Goal: Transaction & Acquisition: Purchase product/service

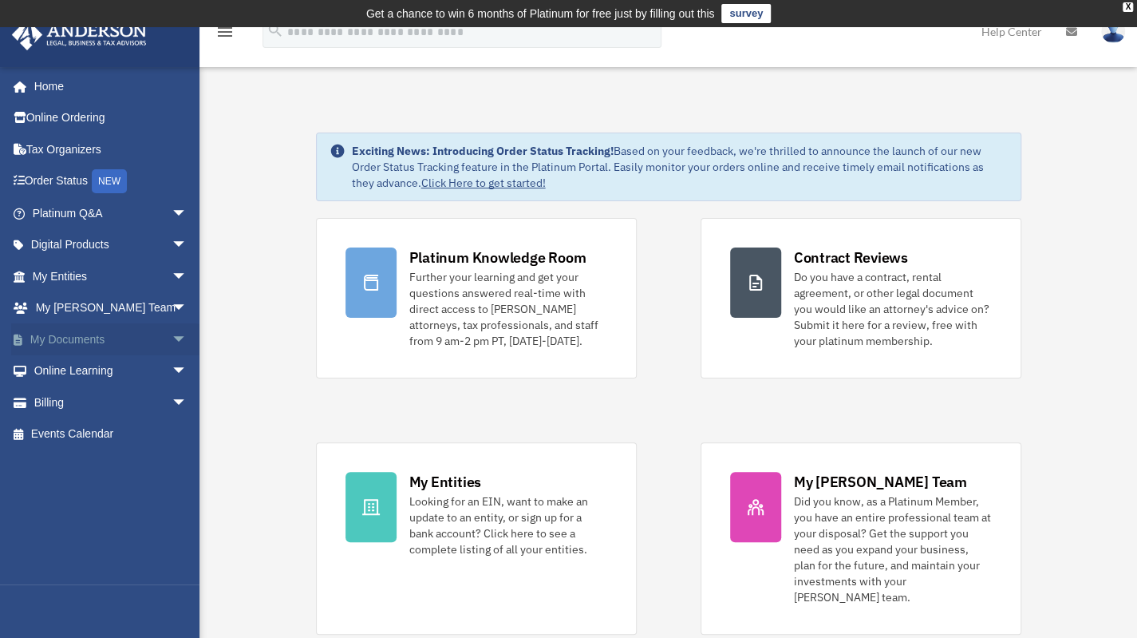
click at [172, 336] on span "arrow_drop_down" at bounding box center [188, 339] width 32 height 33
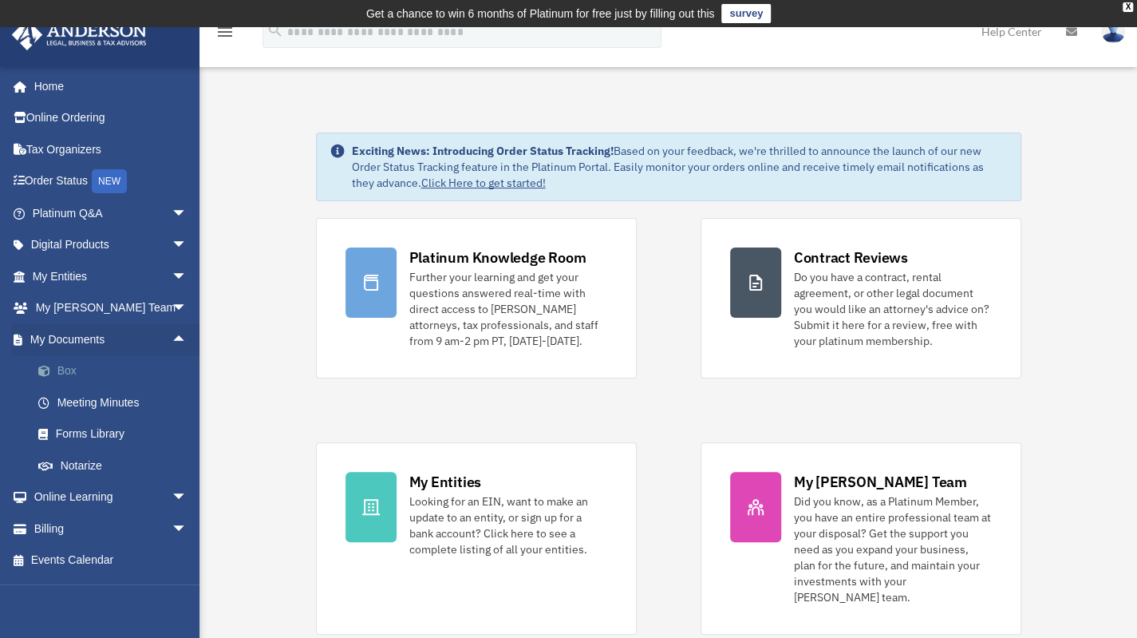
click at [57, 368] on link "Box" at bounding box center [116, 371] width 189 height 32
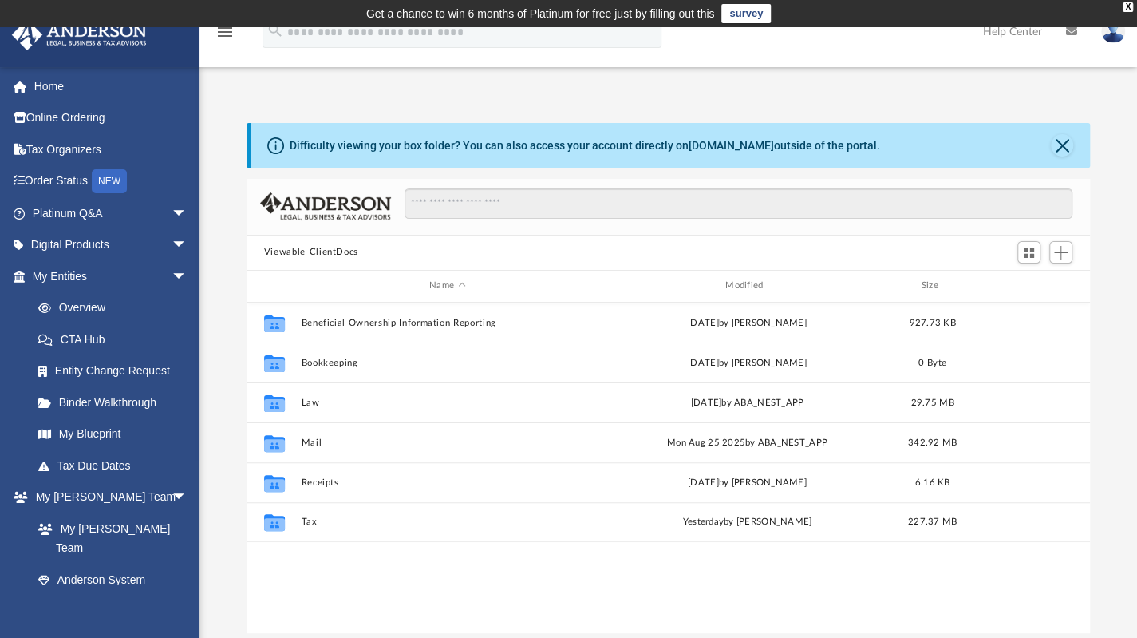
scroll to position [350, 831]
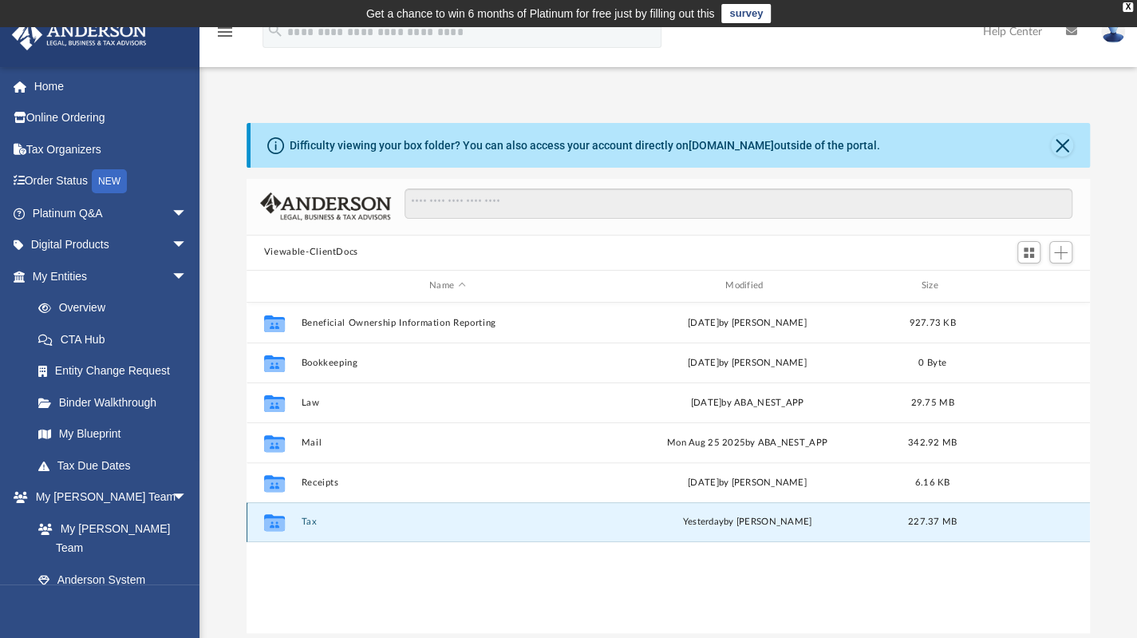
click at [304, 516] on button "Tax" at bounding box center [447, 521] width 293 height 10
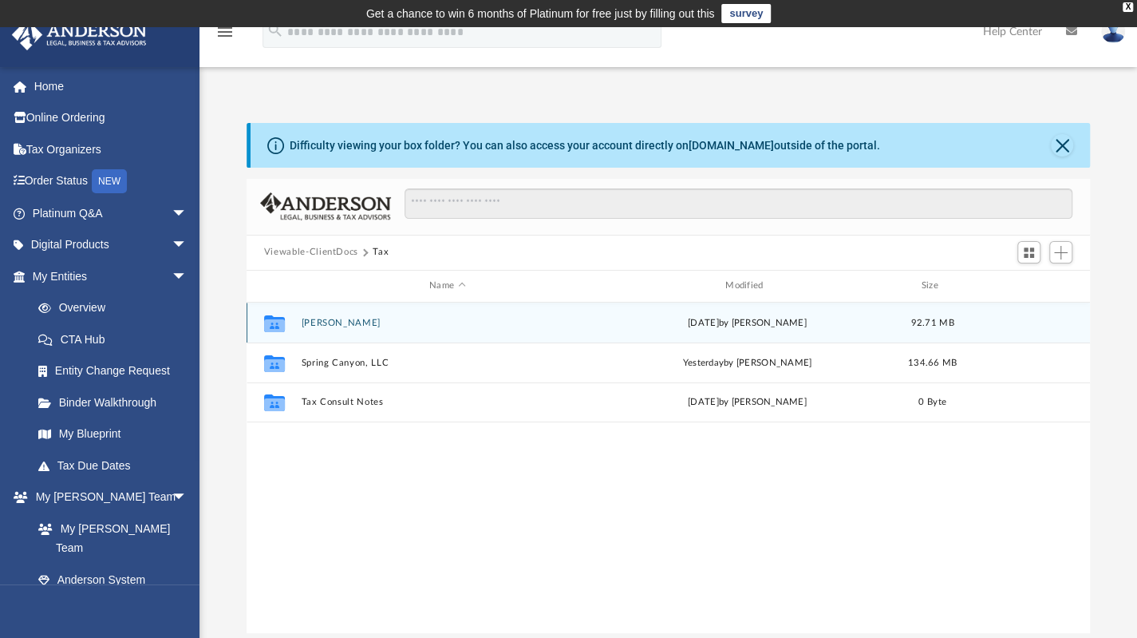
click at [345, 315] on div "Collaborated [PERSON_NAME][DATE] by [PERSON_NAME] 92.71 MB" at bounding box center [668, 322] width 843 height 40
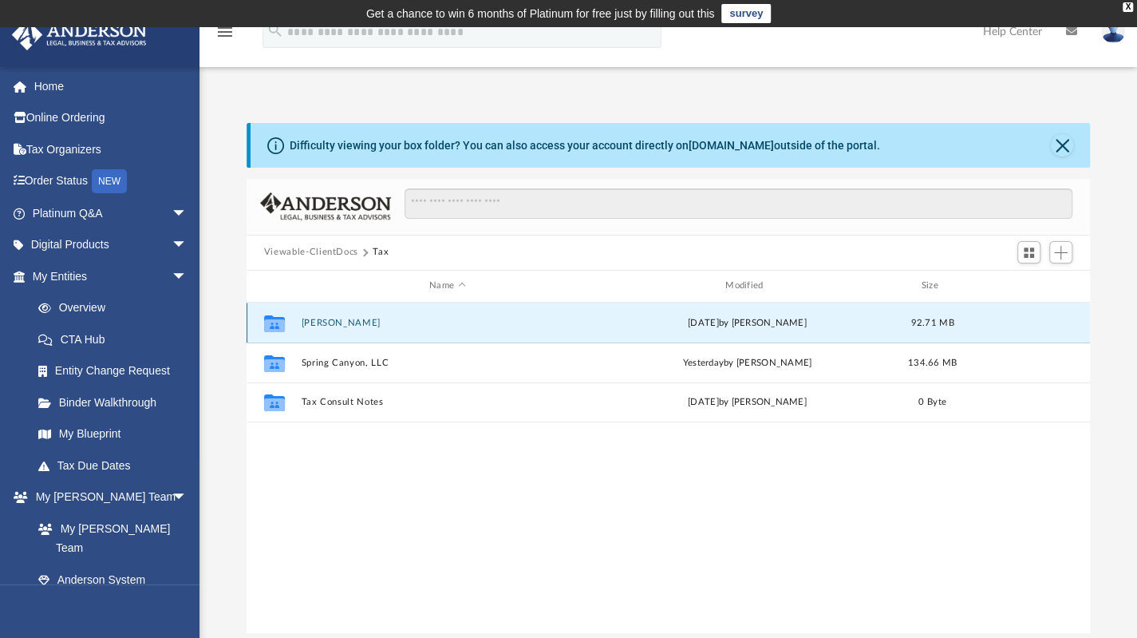
click at [340, 324] on button "[PERSON_NAME]" at bounding box center [447, 322] width 293 height 10
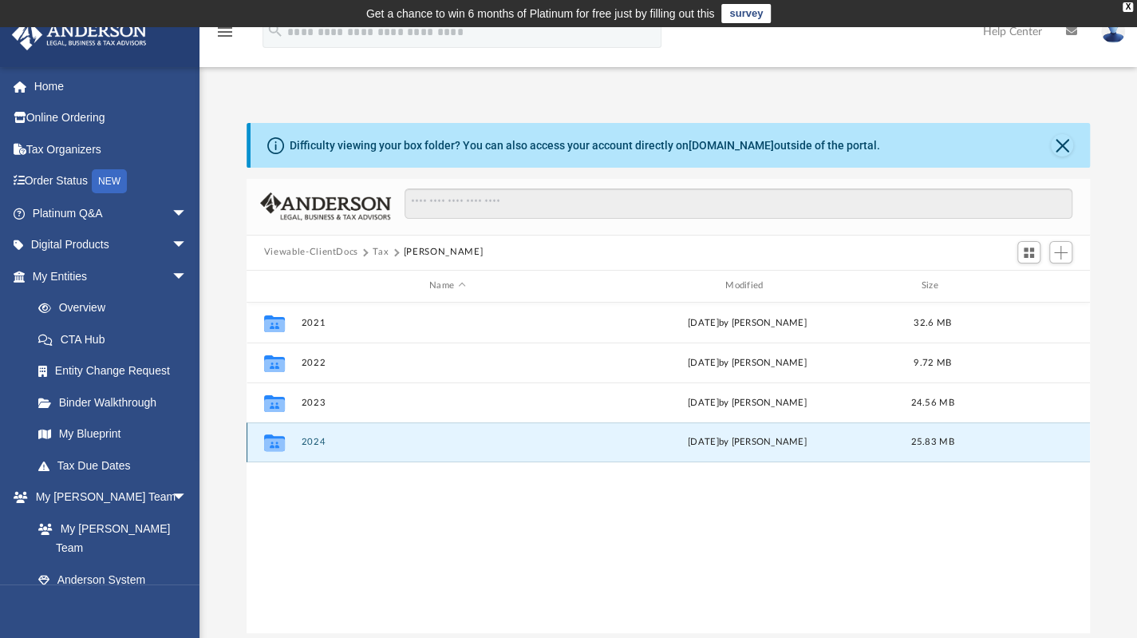
click at [306, 440] on button "2024" at bounding box center [447, 441] width 293 height 10
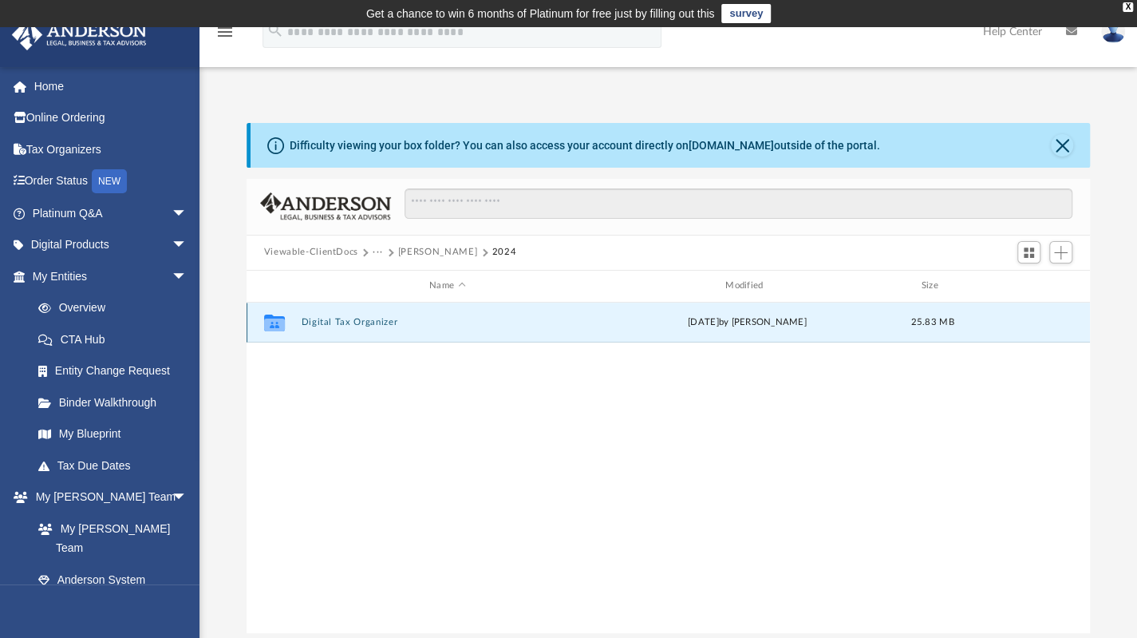
click at [366, 326] on button "Digital Tax Organizer" at bounding box center [447, 322] width 293 height 10
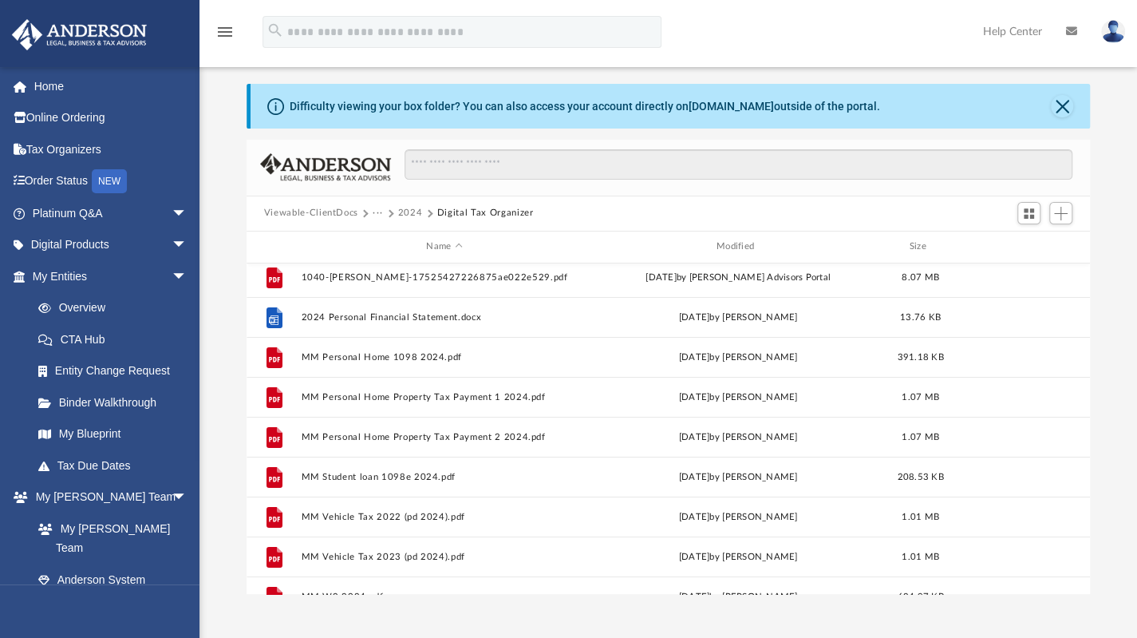
scroll to position [0, 0]
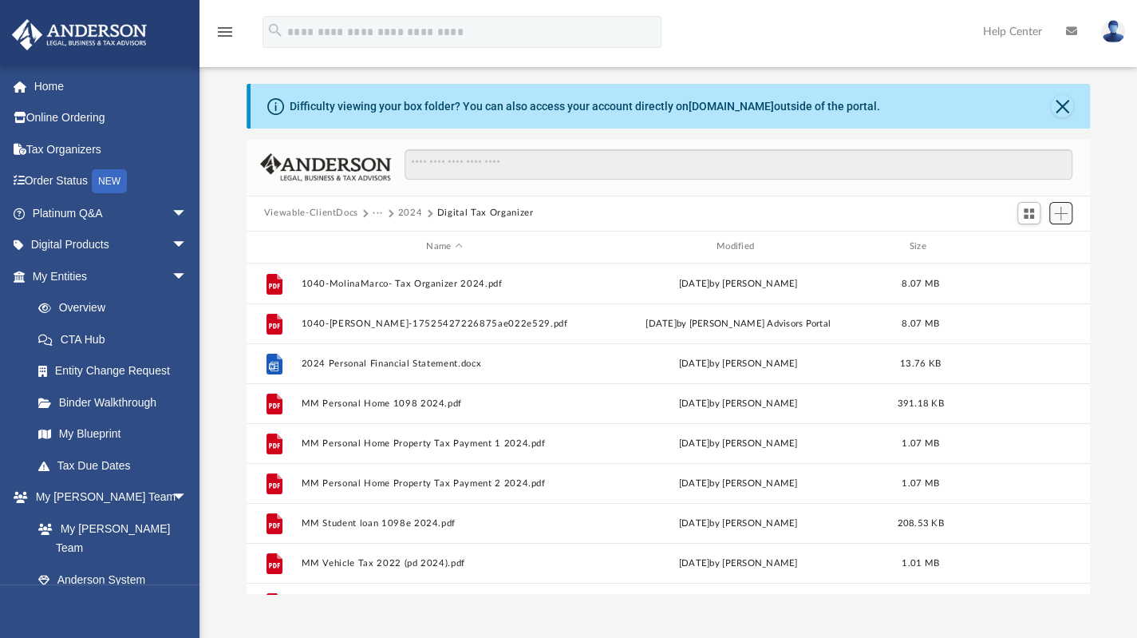
click at [1063, 216] on span "Add" at bounding box center [1061, 214] width 14 height 14
click at [1025, 245] on li "Upload" at bounding box center [1038, 244] width 51 height 17
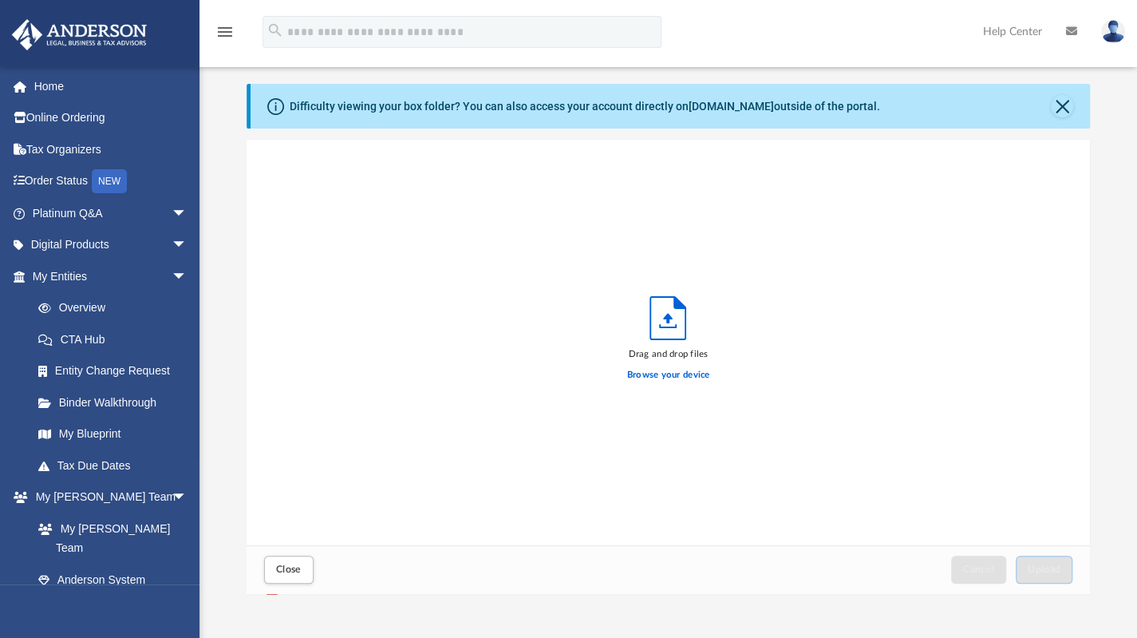
scroll to position [393, 831]
click at [645, 376] on label "Browse your device" at bounding box center [668, 375] width 83 height 14
click at [0, 0] on input "Browse your device" at bounding box center [0, 0] width 0 height 0
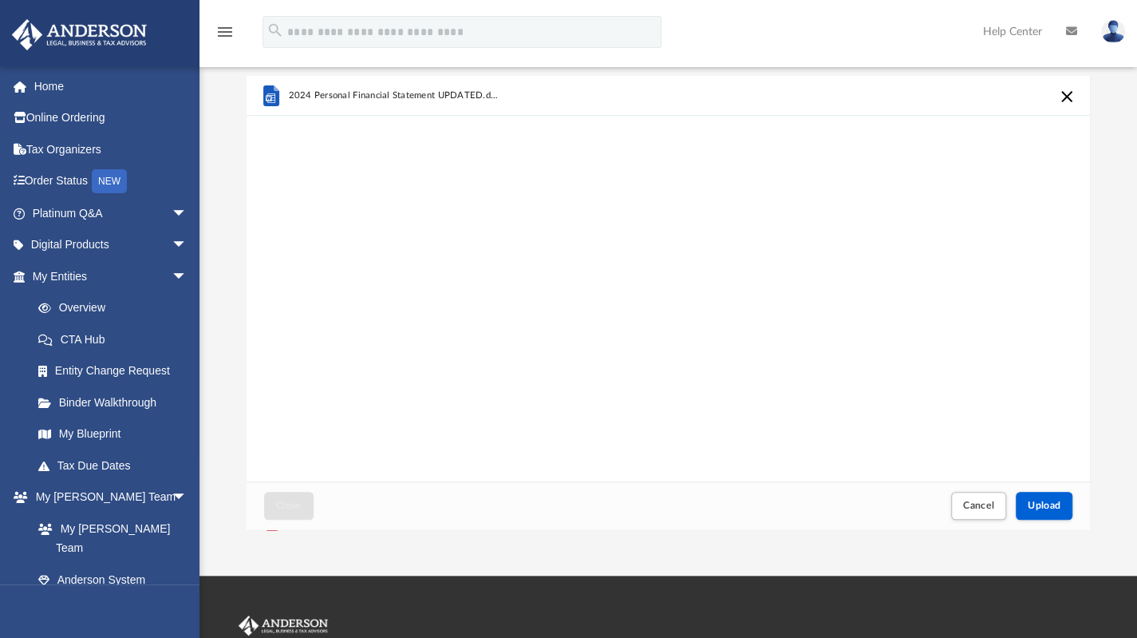
scroll to position [90, 0]
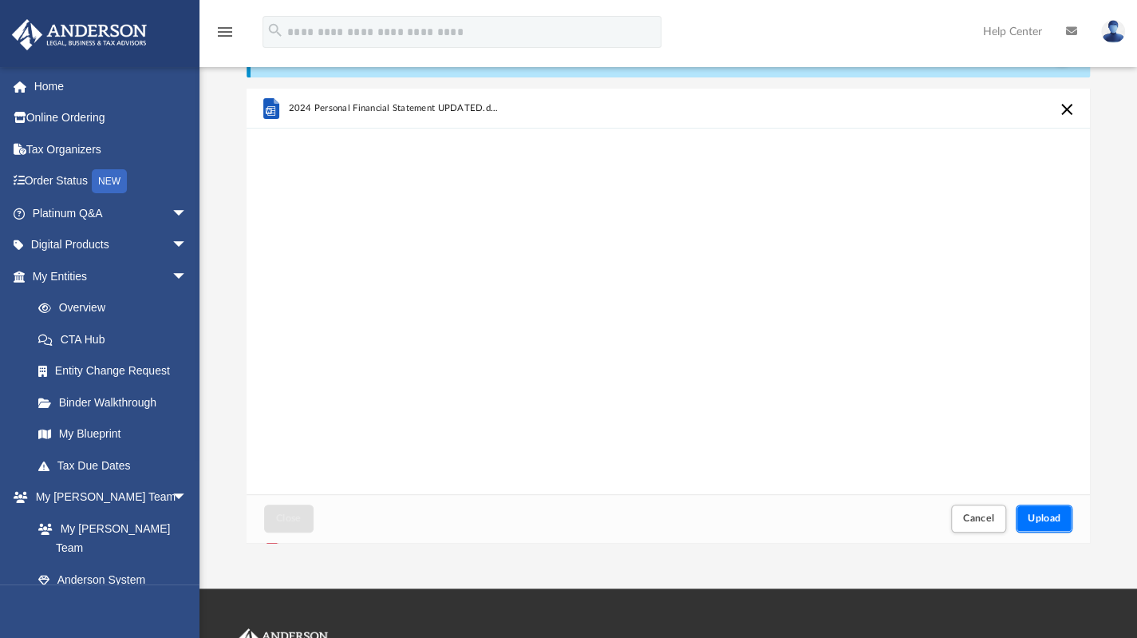
click at [1041, 516] on span "Upload" at bounding box center [1045, 518] width 34 height 10
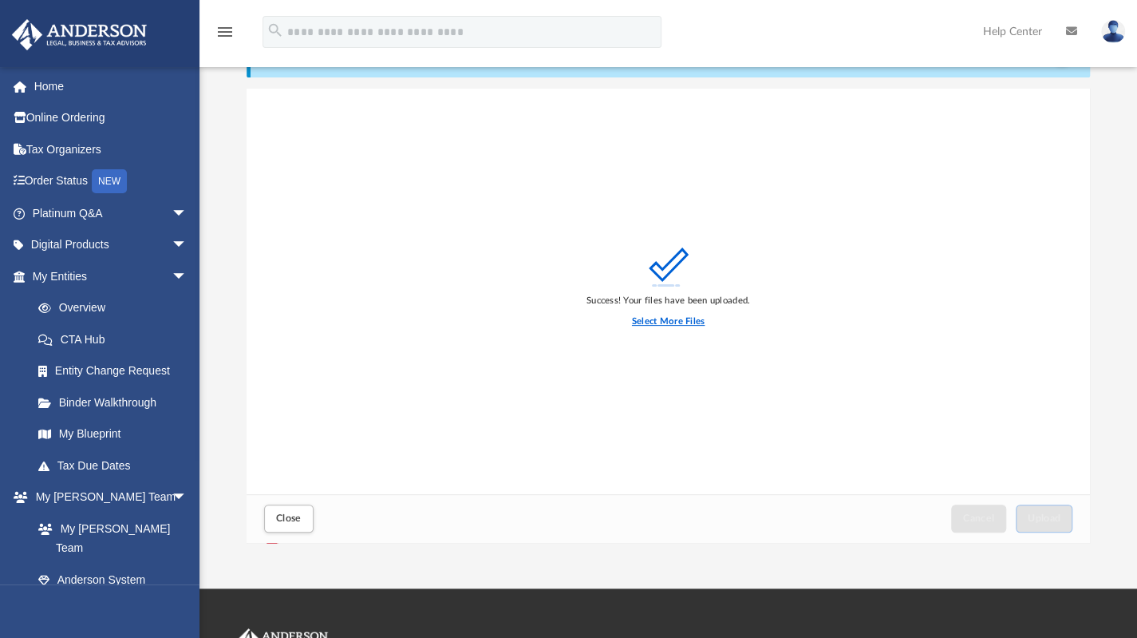
click at [640, 318] on label "Select More Files" at bounding box center [668, 321] width 73 height 14
click at [0, 0] on input "Select More Files" at bounding box center [0, 0] width 0 height 0
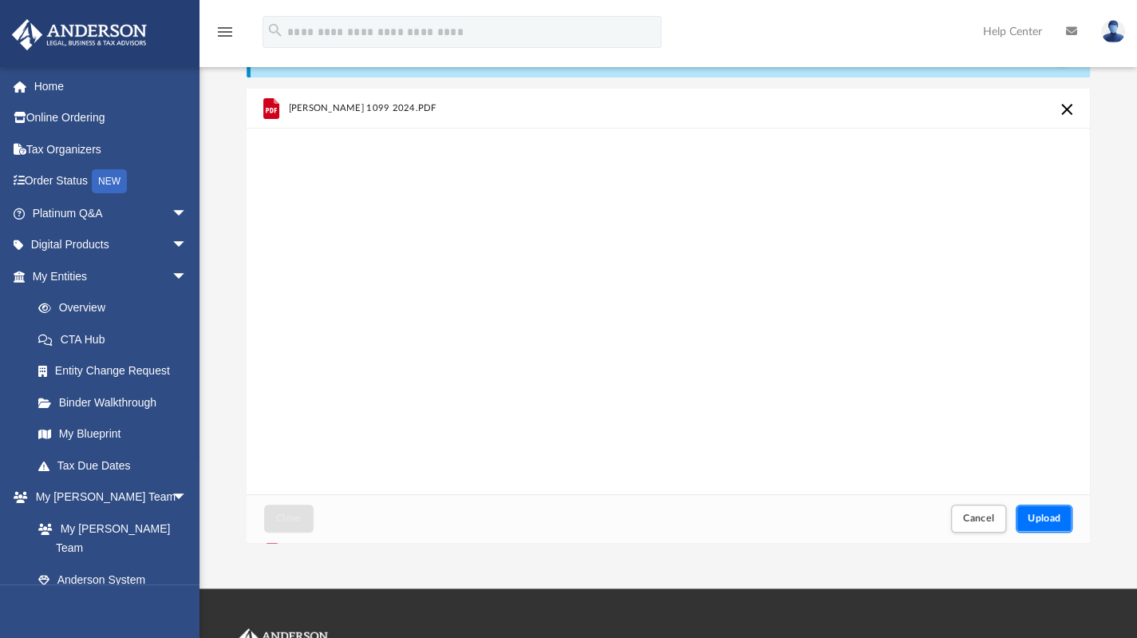
click at [1048, 513] on span "Upload" at bounding box center [1045, 518] width 34 height 10
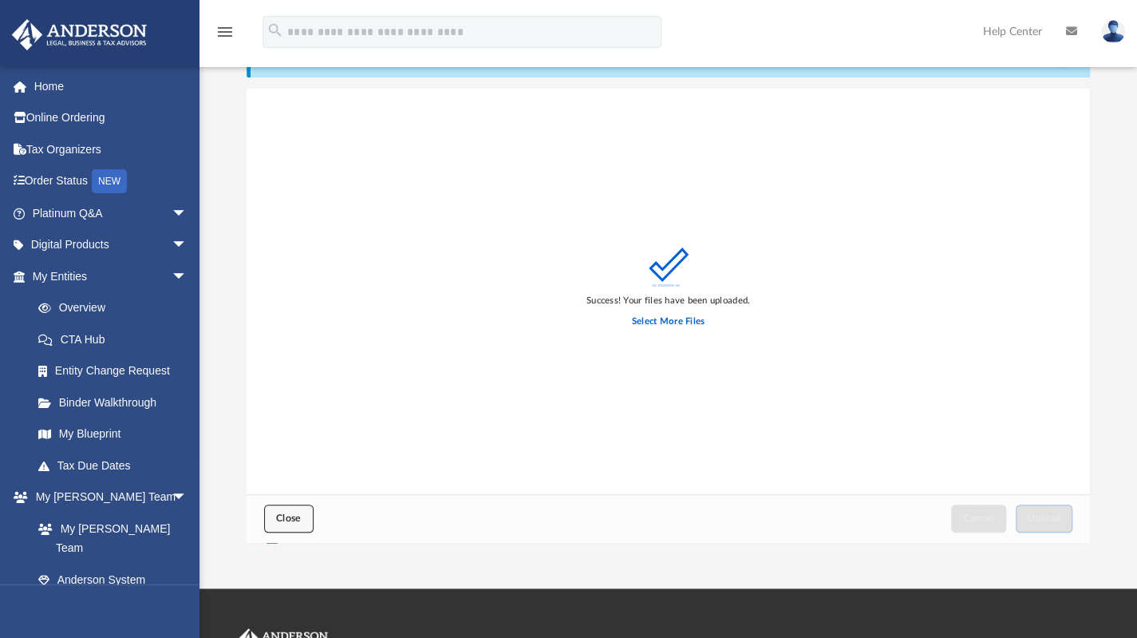
click at [282, 516] on span "Close" at bounding box center [289, 518] width 26 height 10
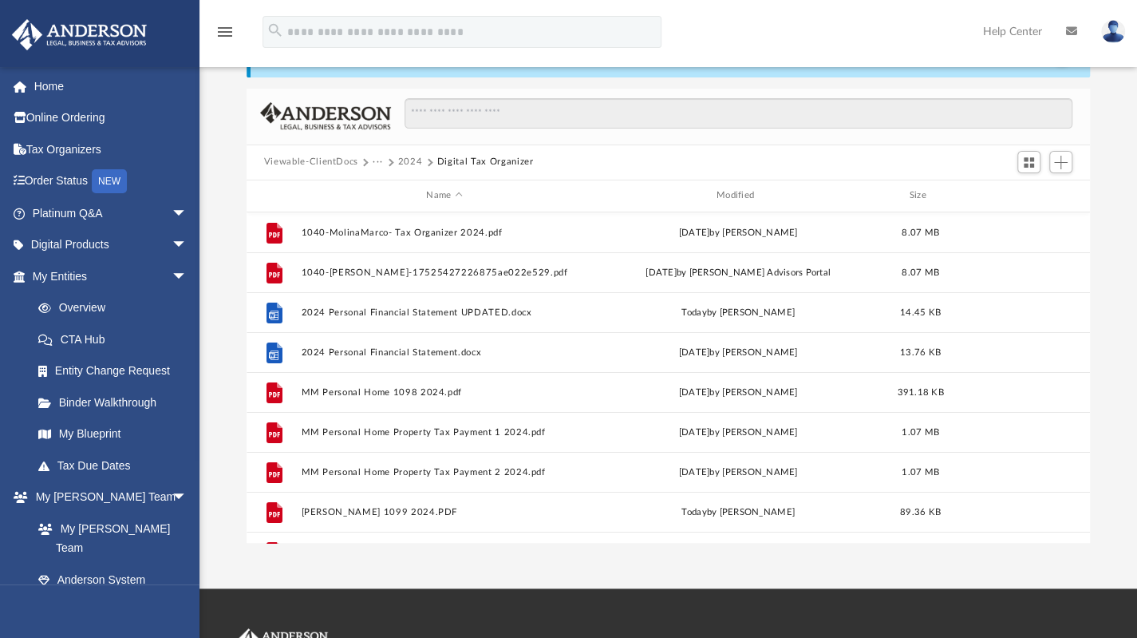
click at [407, 161] on button "2024" at bounding box center [410, 162] width 25 height 14
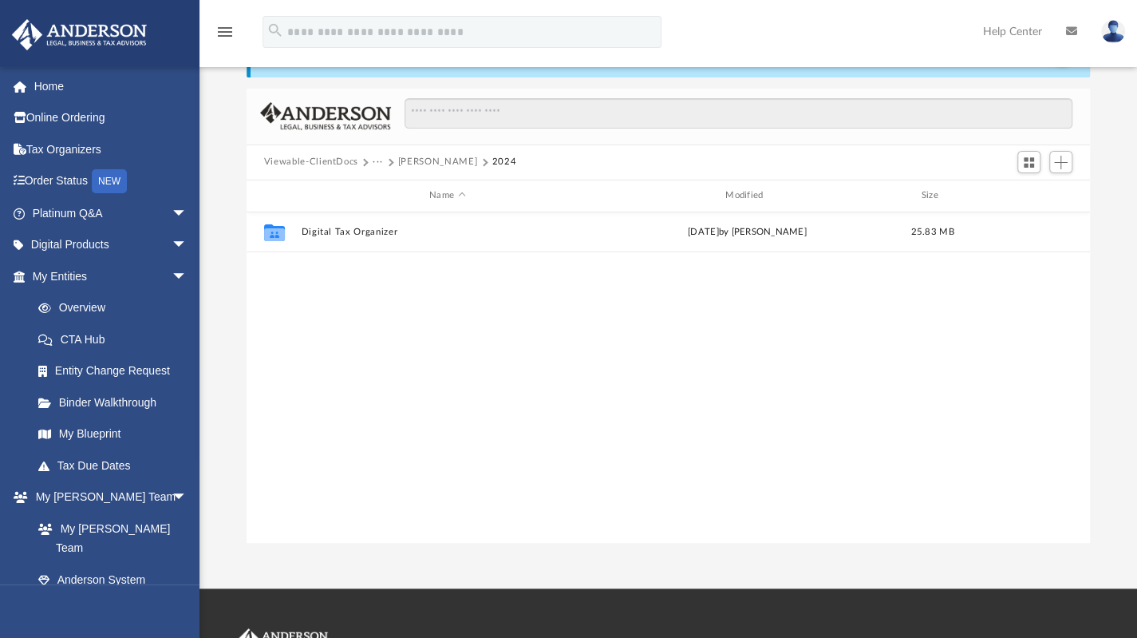
click at [373, 160] on button "···" at bounding box center [378, 162] width 10 height 14
click at [383, 162] on span "···" at bounding box center [385, 162] width 25 height 14
click at [378, 160] on button "···" at bounding box center [378, 162] width 10 height 14
click at [385, 187] on li "Tax" at bounding box center [388, 190] width 15 height 17
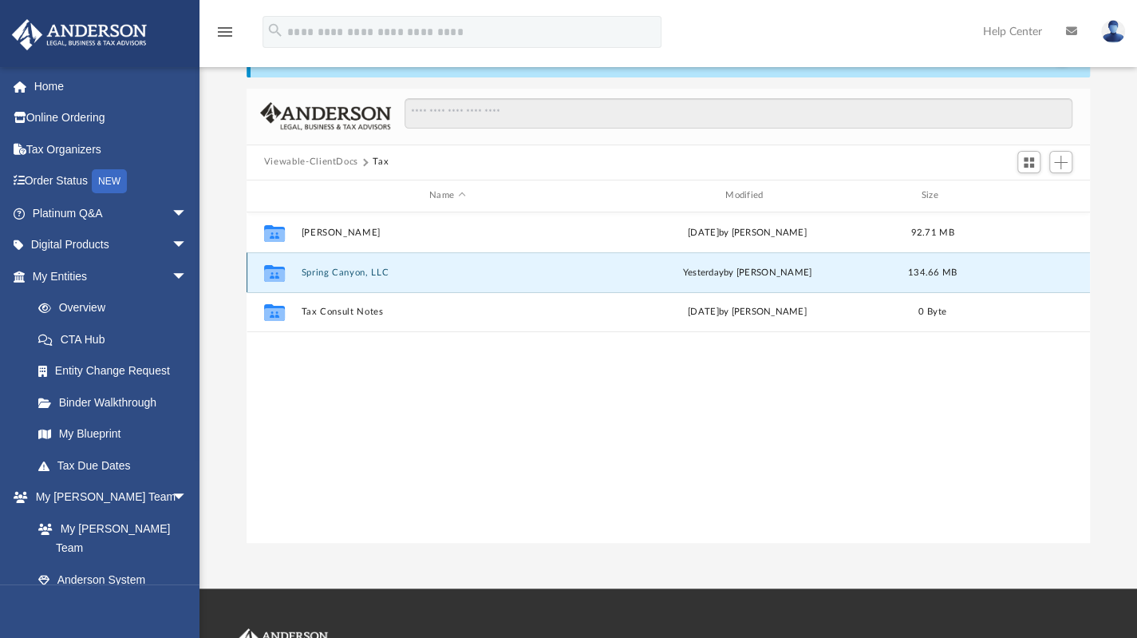
click at [340, 270] on button "Spring Canyon, LLC" at bounding box center [447, 271] width 293 height 10
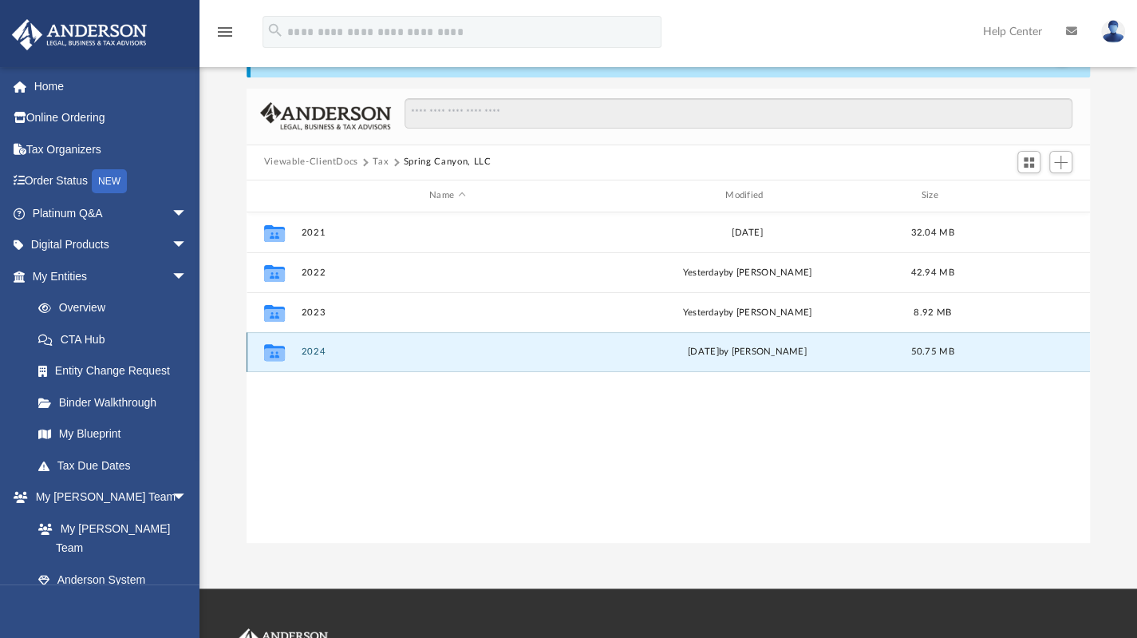
click at [310, 347] on button "2024" at bounding box center [447, 351] width 293 height 10
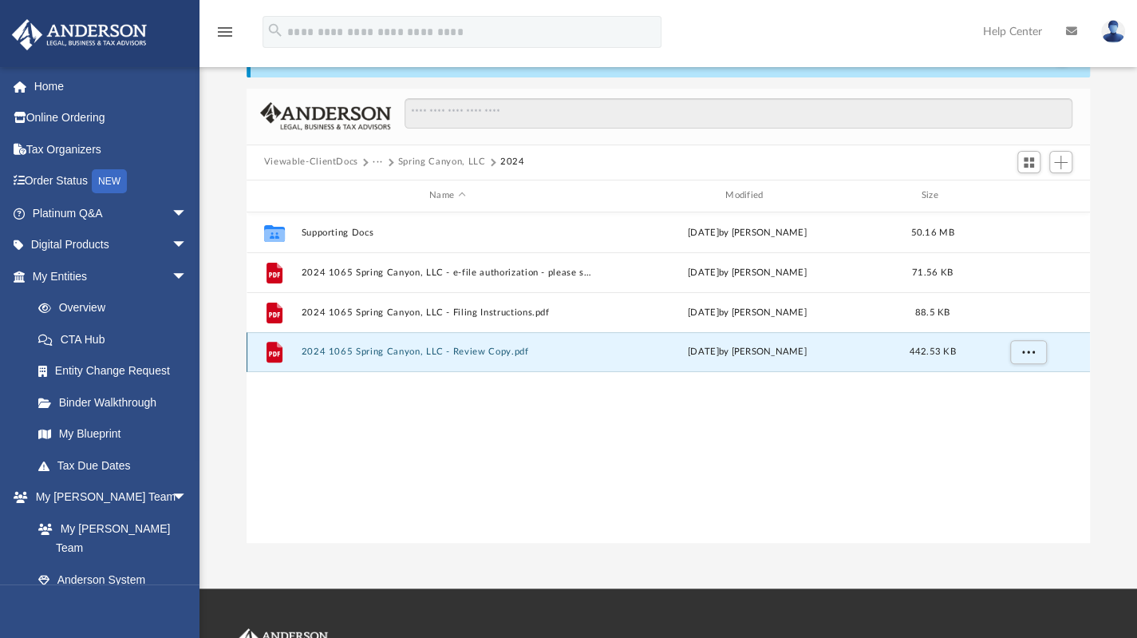
click at [380, 353] on button "2024 1065 Spring Canyon, LLC - Review Copy.pdf" at bounding box center [447, 351] width 293 height 10
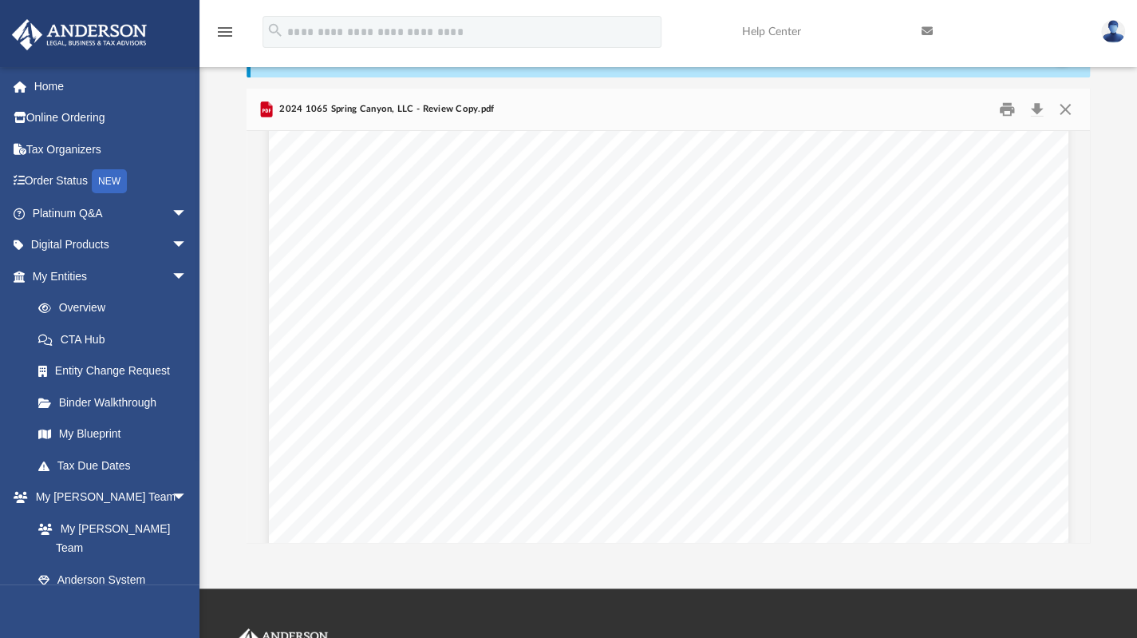
scroll to position [3393, 0]
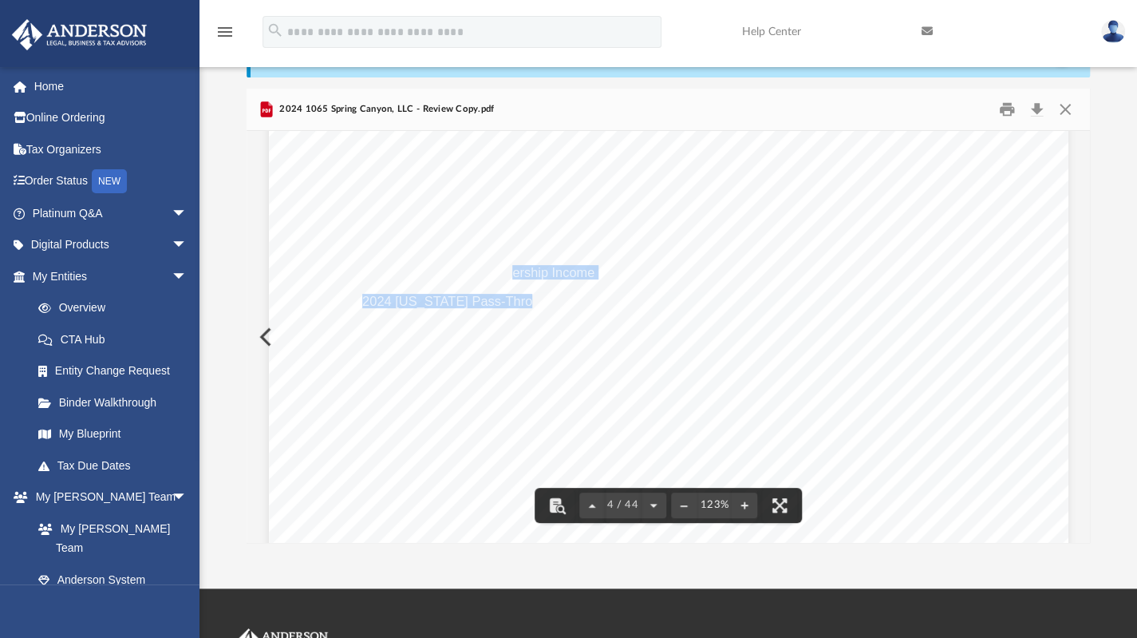
drag, startPoint x: 510, startPoint y: 275, endPoint x: 522, endPoint y: 304, distance: 31.1
click at [522, 304] on div "REVIEW COPY August 28, 2025 SPRING CANYON LLC 1718 CAPITOL AVE CHEYENNE, WY 820…" at bounding box center [668, 443] width 799 height 1035
click at [522, 304] on span "2024 New Mexico Pass-Through Entities Tax Return" at bounding box center [515, 300] width 306 height 13
click at [510, 348] on div "REVIEW COPY August 28, 2025 SPRING CANYON LLC 1718 CAPITOL AVE CHEYENNE, WY 820…" at bounding box center [668, 443] width 799 height 1035
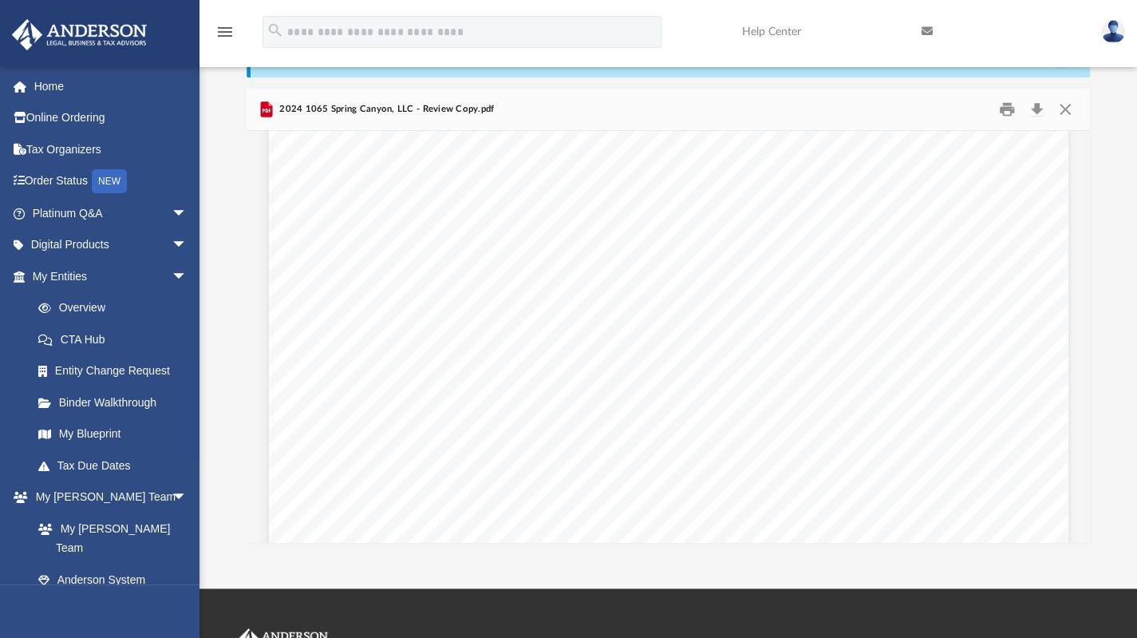
scroll to position [22667, 0]
click at [546, 338] on div "REVIEW COPY Section 1.263(a)-1(f) De Minimis Safe Harbor Election SPRING CANYON…" at bounding box center [668, 576] width 799 height 1035
click at [546, 338] on div "Asset No. 428104 04-01-24 ALTERNATIVE MINIMUM TAX DEPRECIATION REPORT Date Acqu…" at bounding box center [763, 498] width 1035 height 799
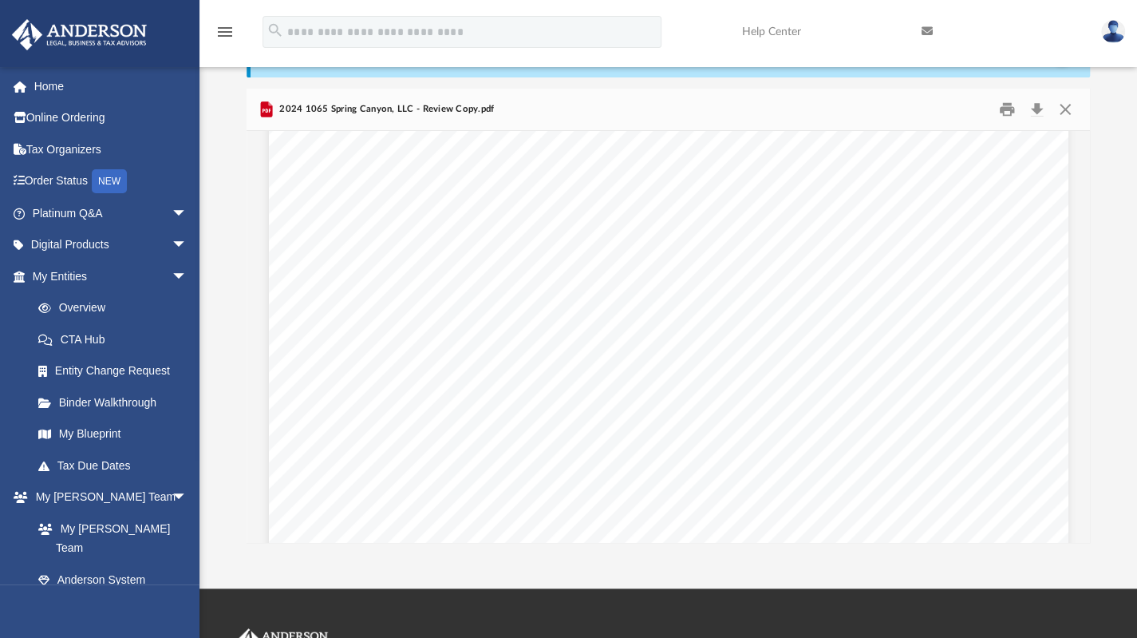
click at [546, 338] on div "REVIEW COPY ~~~~~~~~~~~~~~~~~~~~~~~~~~~~~~~~~~~~~~~~~~~~~~~~~~~~~~~~~~~~~~~~~~~…" at bounding box center [668, 531] width 799 height 1035
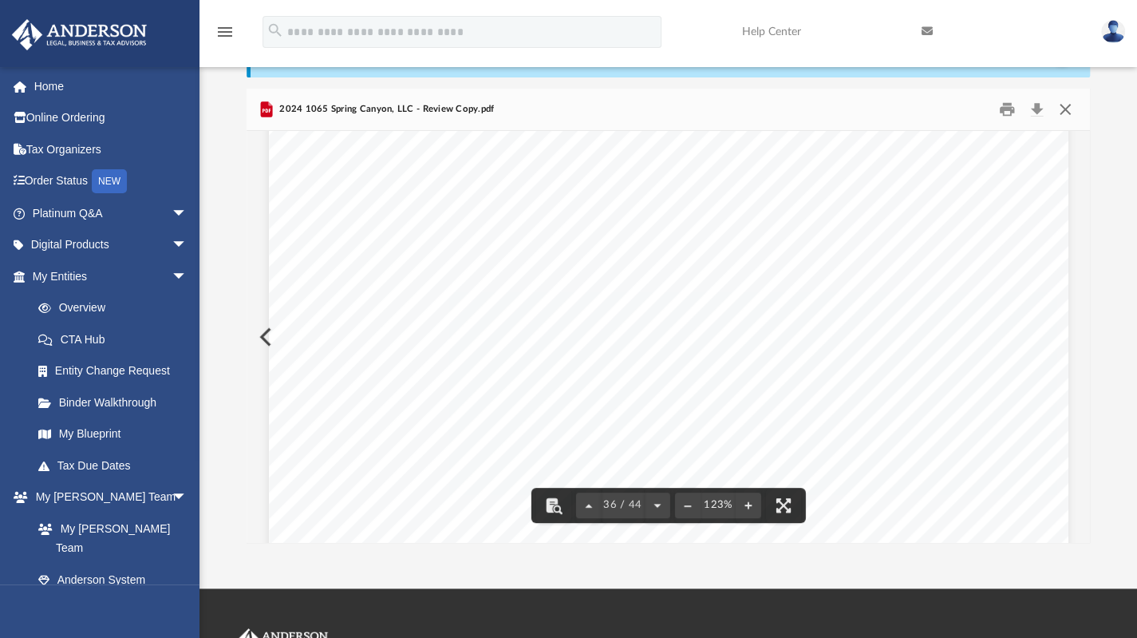
click at [1060, 113] on button "Close" at bounding box center [1065, 109] width 29 height 25
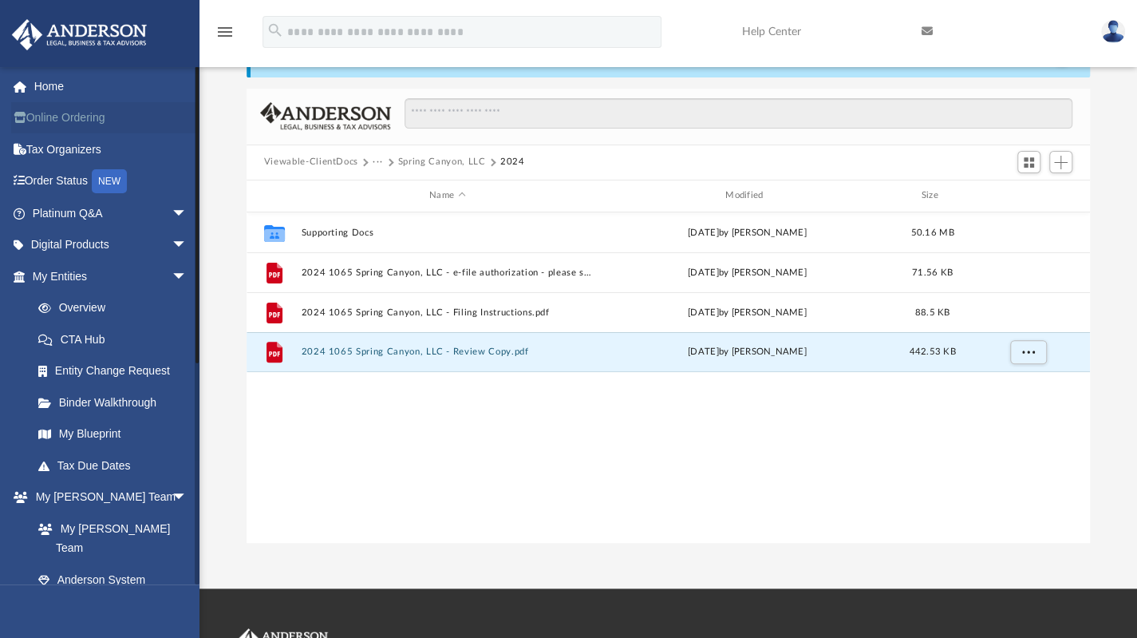
click at [72, 120] on link "Online Ordering" at bounding box center [111, 118] width 200 height 32
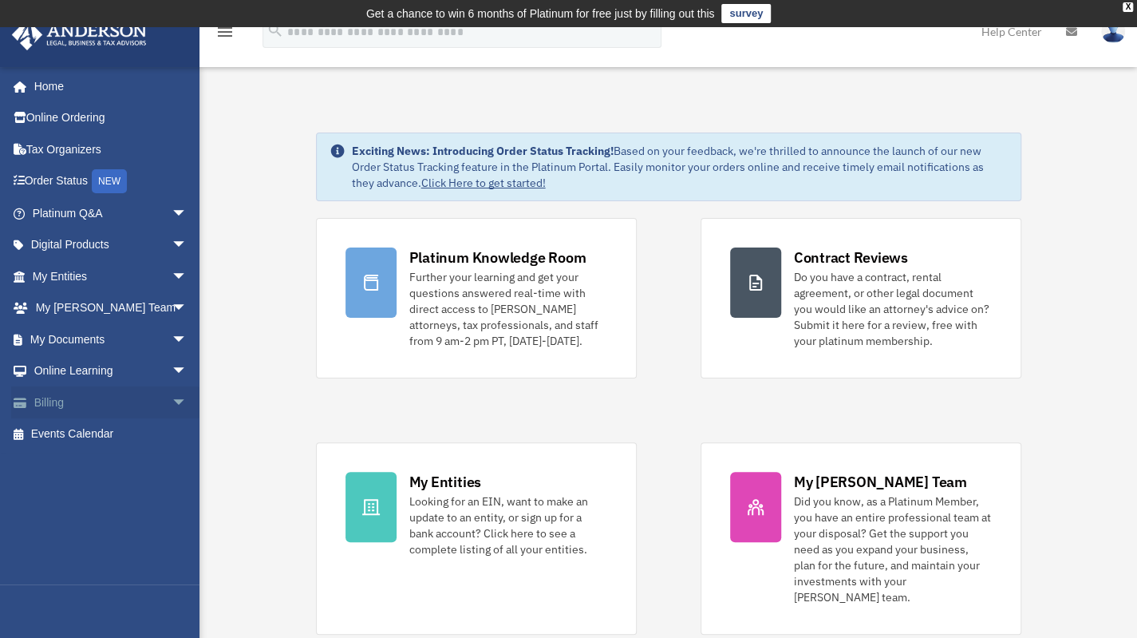
click at [84, 398] on link "Billing arrow_drop_down" at bounding box center [111, 402] width 200 height 32
click at [172, 405] on span "arrow_drop_down" at bounding box center [188, 402] width 32 height 33
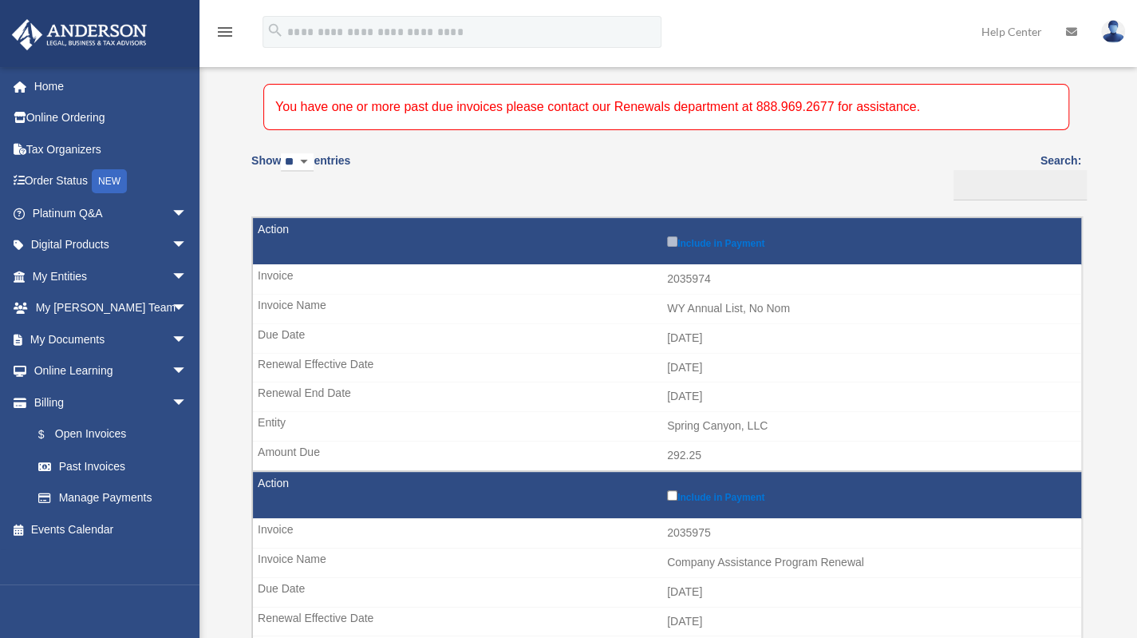
scroll to position [155, 0]
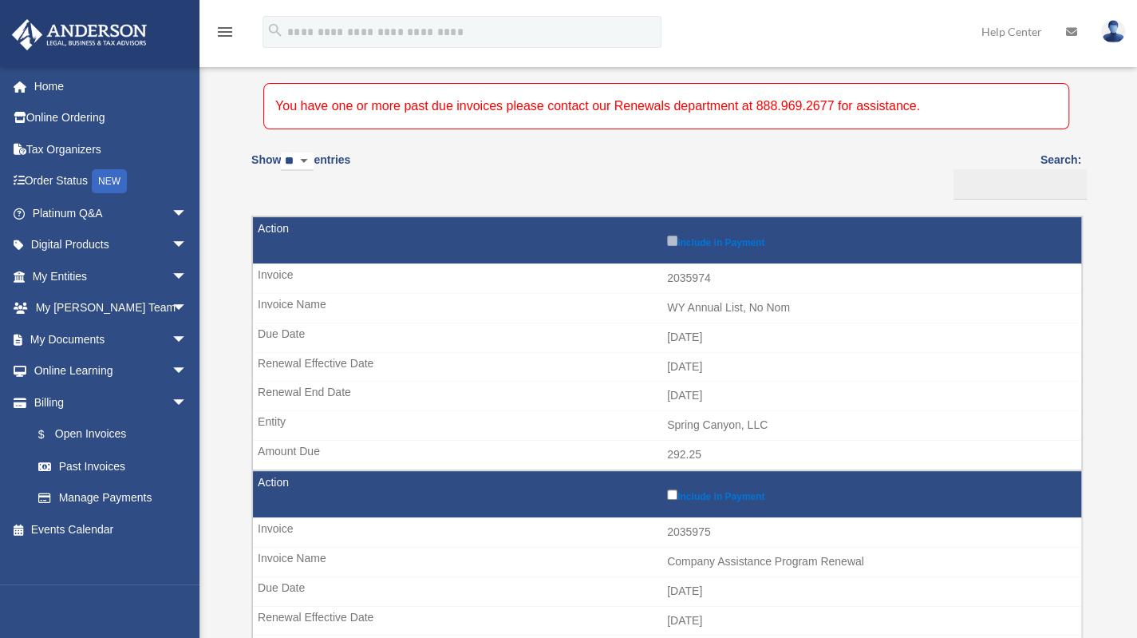
click at [660, 239] on td "Include in Payment" at bounding box center [667, 240] width 828 height 47
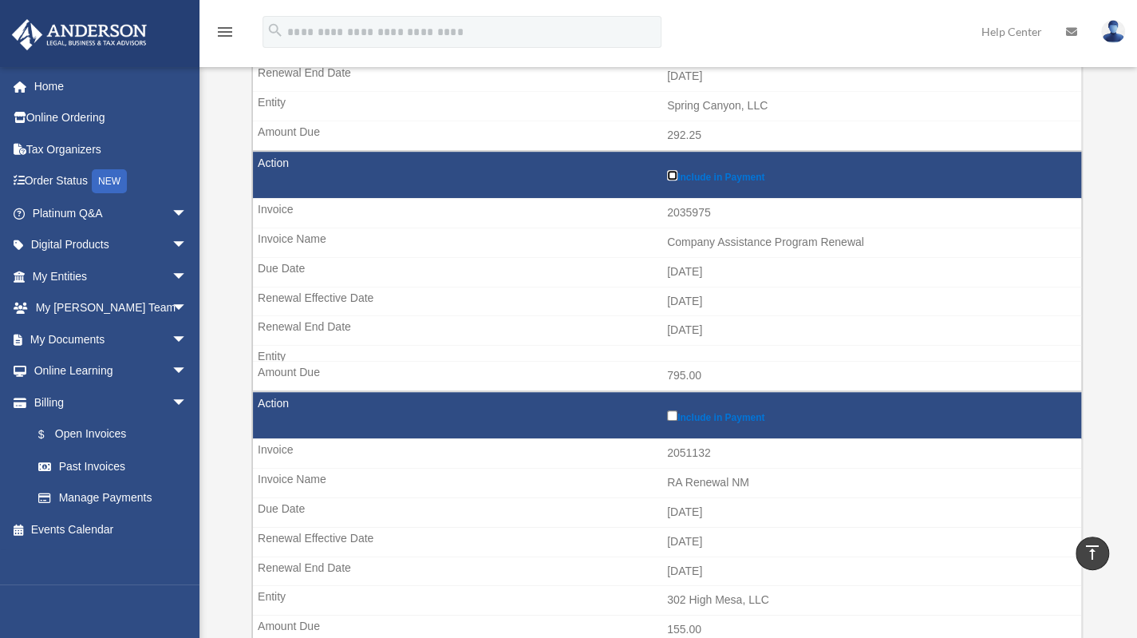
scroll to position [476, 0]
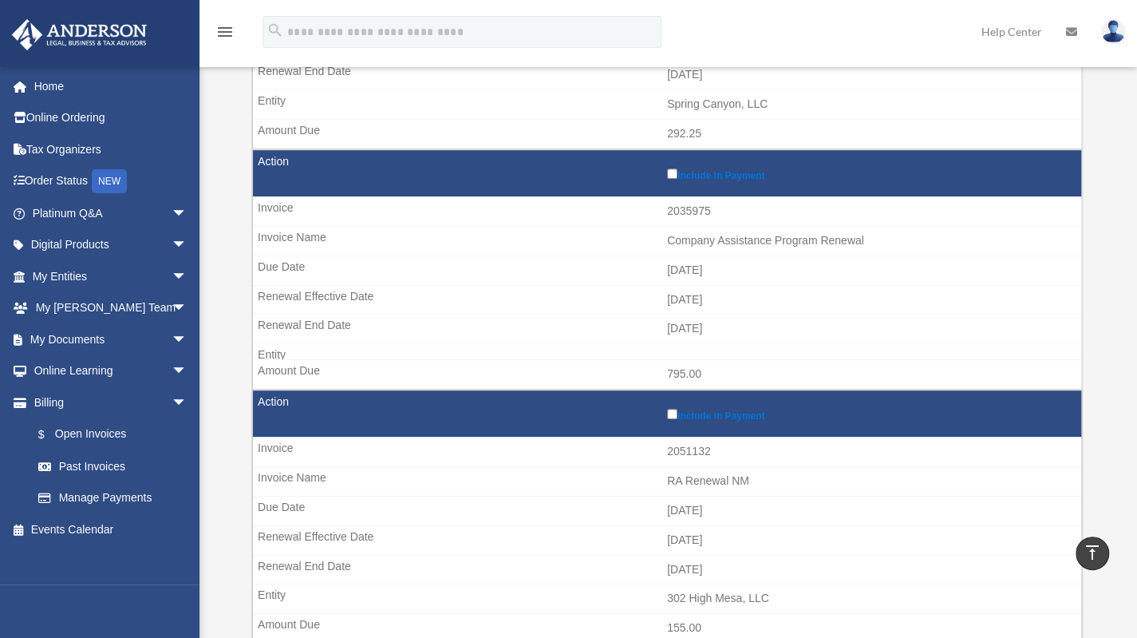
click at [661, 407] on td "Include in Payment" at bounding box center [667, 413] width 828 height 47
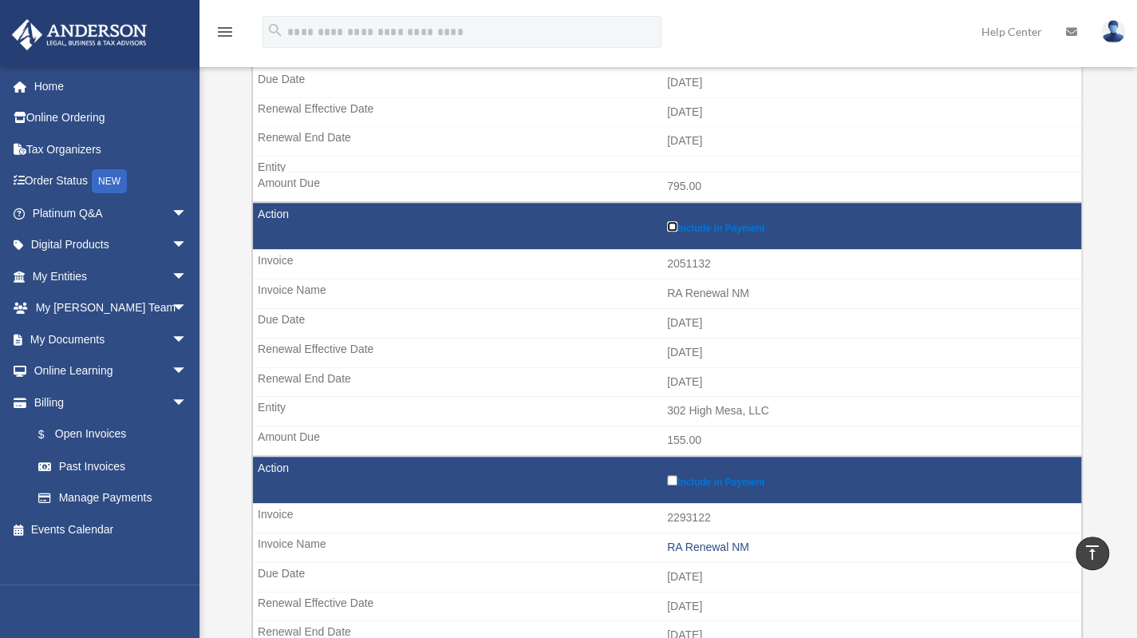
scroll to position [664, 0]
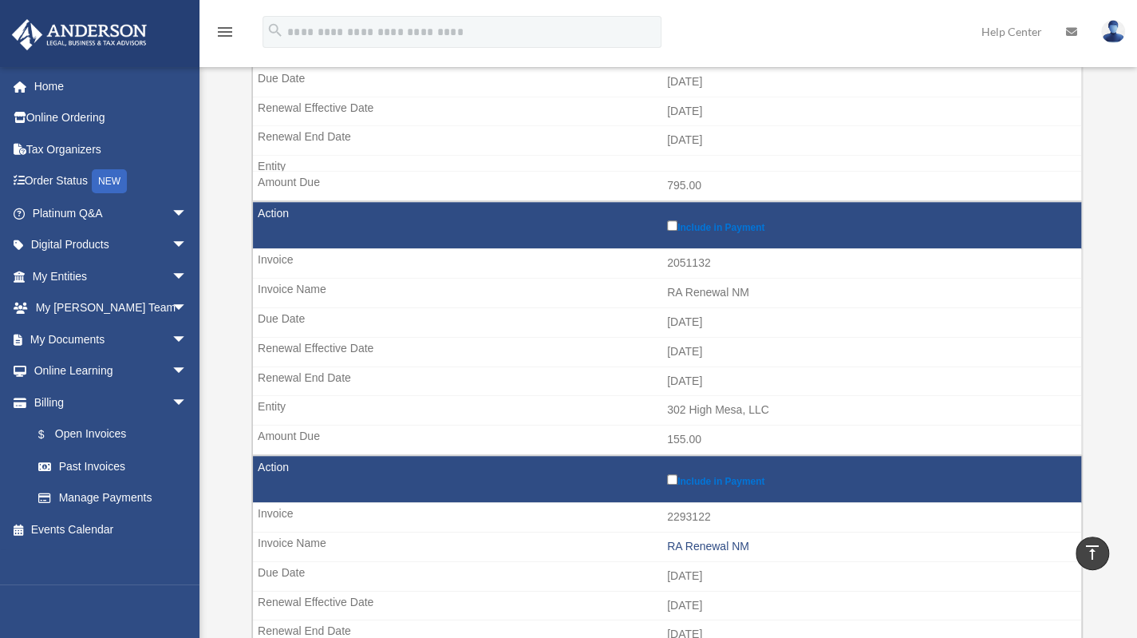
click at [665, 473] on td "Include in Payment" at bounding box center [667, 479] width 828 height 47
click at [677, 461] on td "Include in Payment" at bounding box center [667, 479] width 828 height 47
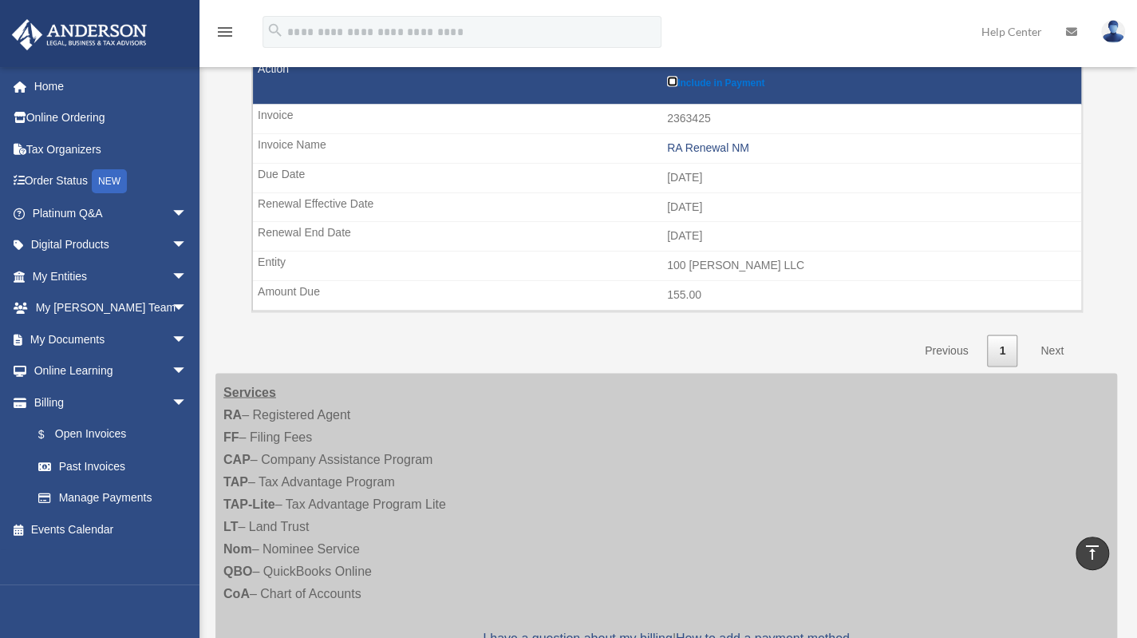
scroll to position [1309, 0]
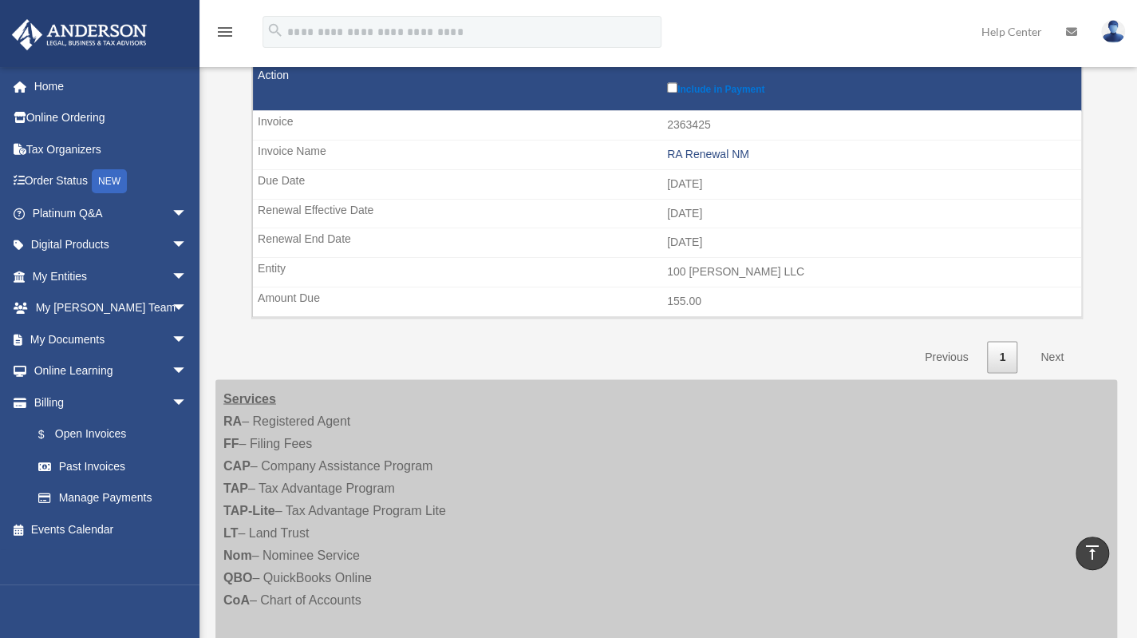
click at [1047, 341] on link "Next" at bounding box center [1051, 357] width 47 height 33
click at [1052, 341] on link "Next" at bounding box center [1051, 357] width 47 height 33
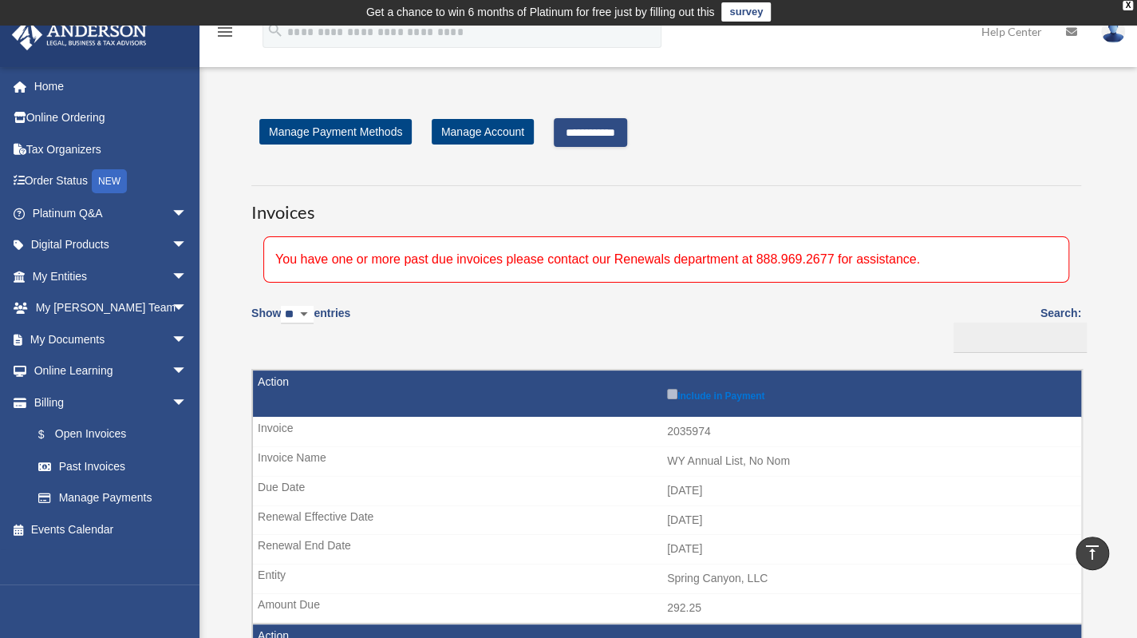
scroll to position [0, 0]
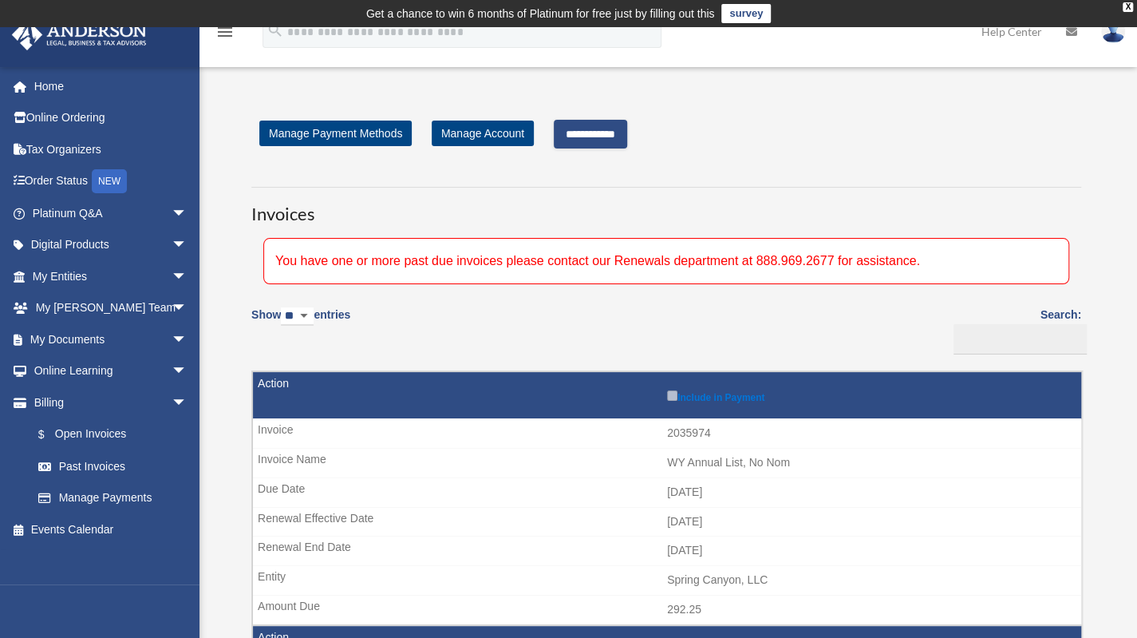
click at [602, 131] on input "**********" at bounding box center [590, 134] width 73 height 29
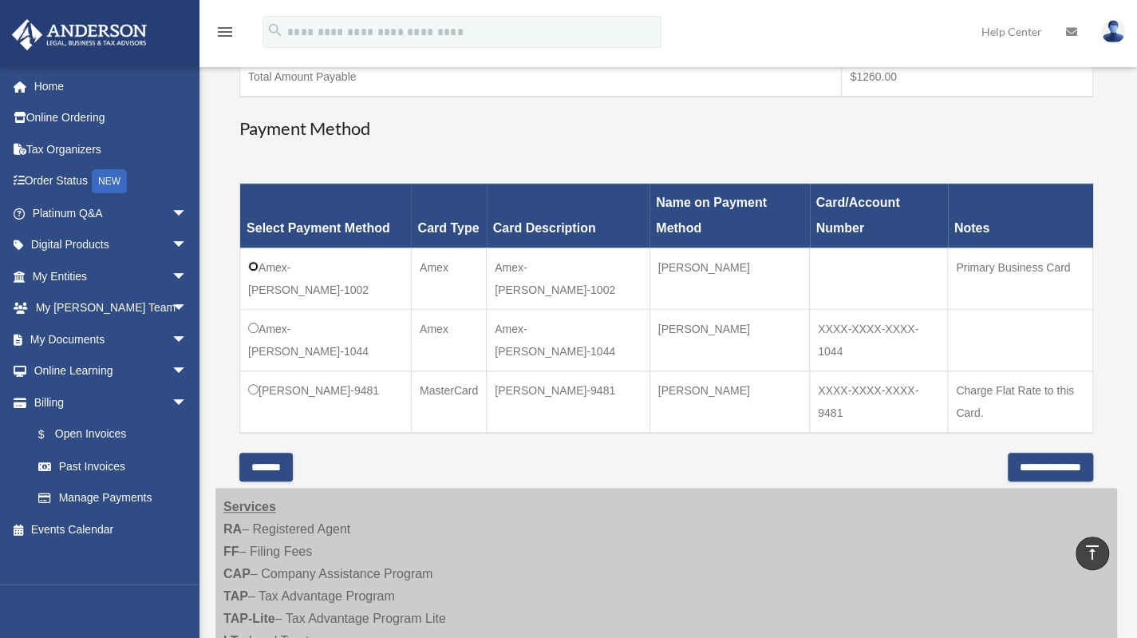
scroll to position [493, 0]
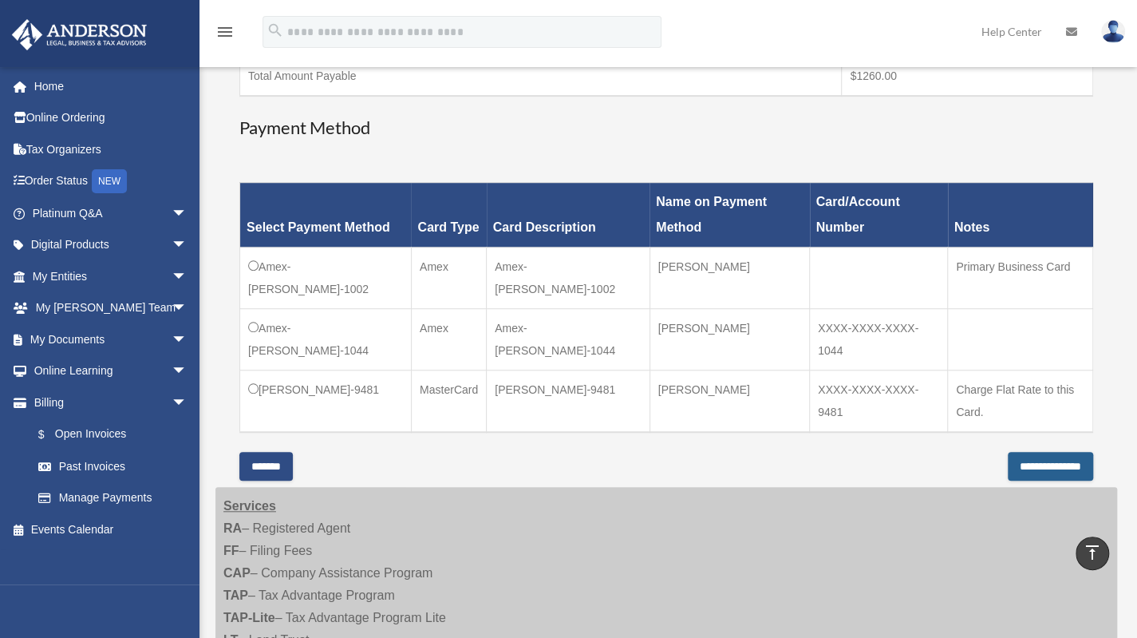
click at [1008, 462] on input "**********" at bounding box center [1050, 466] width 85 height 29
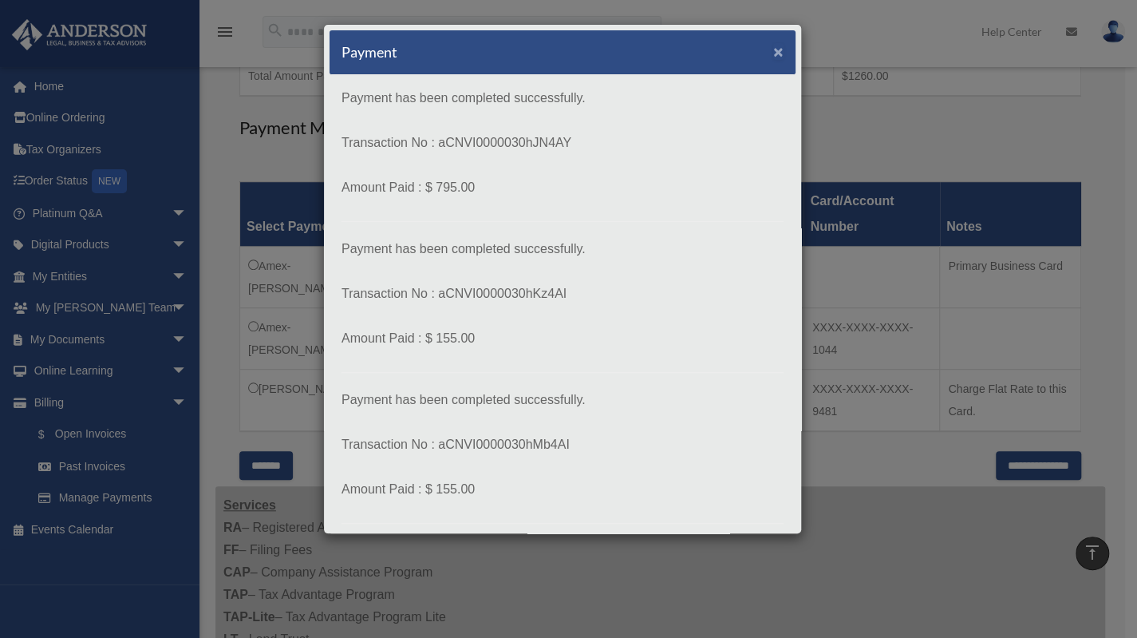
click at [773, 45] on span "×" at bounding box center [778, 51] width 10 height 18
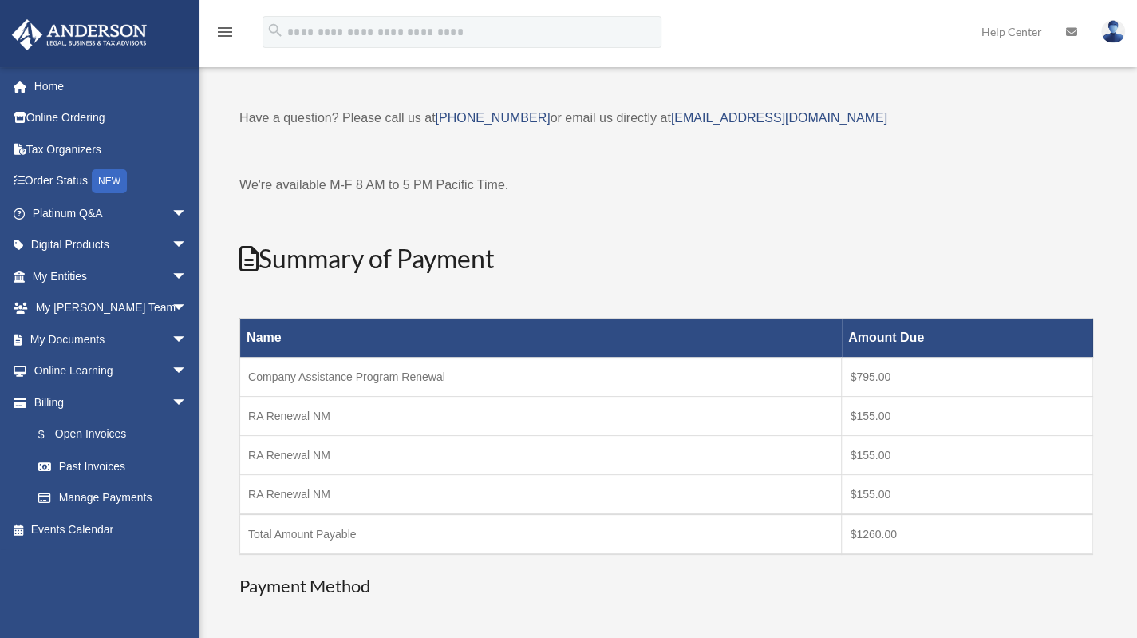
scroll to position [34, 0]
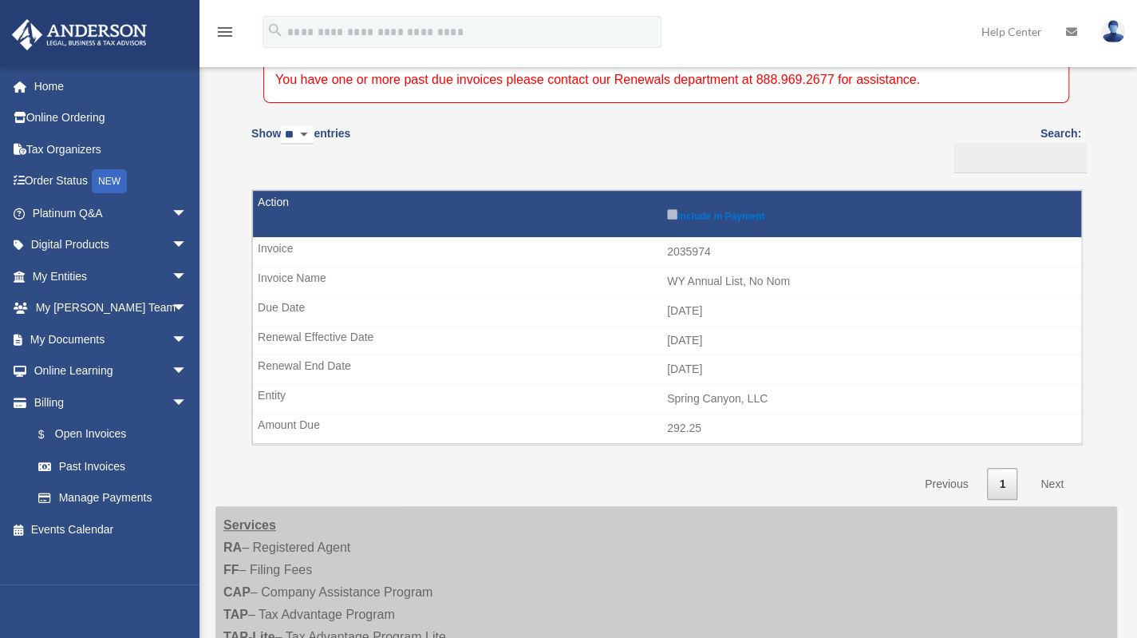
scroll to position [174, 0]
